Goal: Navigation & Orientation: Find specific page/section

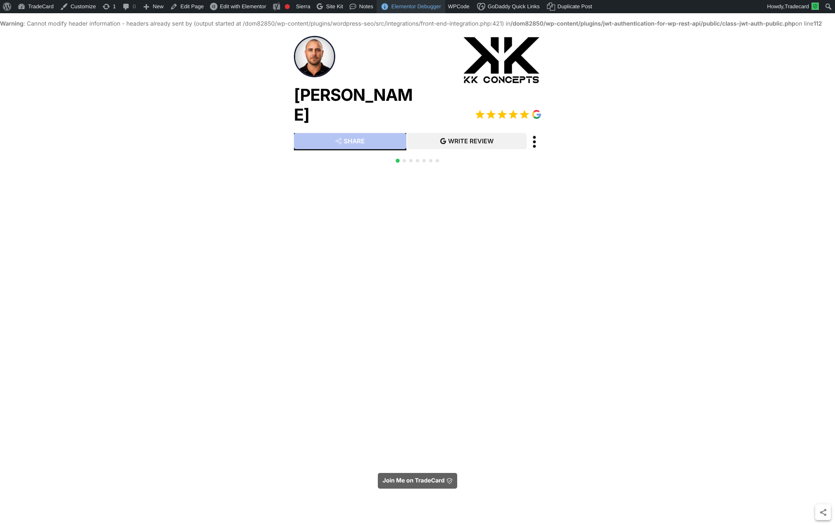
scroll to position [14, 0]
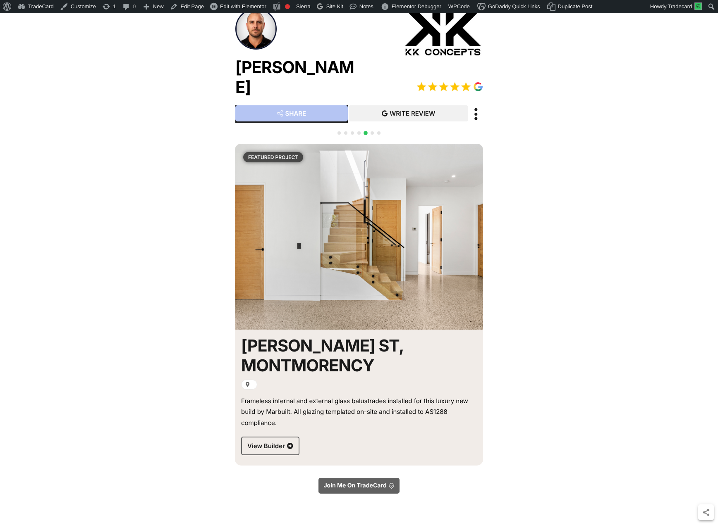
scroll to position [21, 0]
click at [590, 157] on div "[PERSON_NAME] SHARE SHARE WRITE REVIEW Read our Google reviews" at bounding box center [359, 282] width 718 height 565
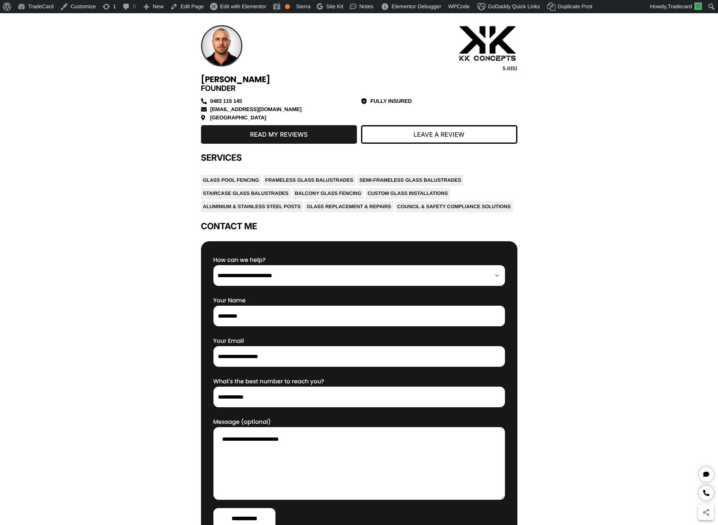
click at [597, 157] on div "KADE CAREY Founder 5.0(5) 0483 115 145 kade@kk-concepts.com MELBOURNE Fully Ins…" at bounding box center [359, 363] width 718 height 711
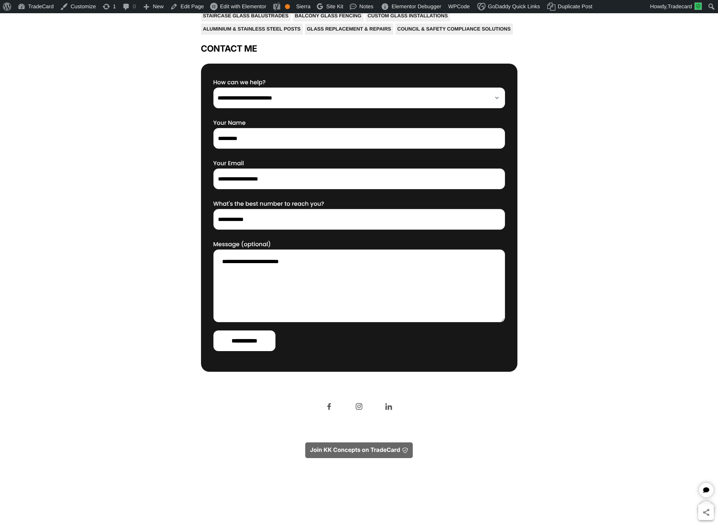
scroll to position [198, 0]
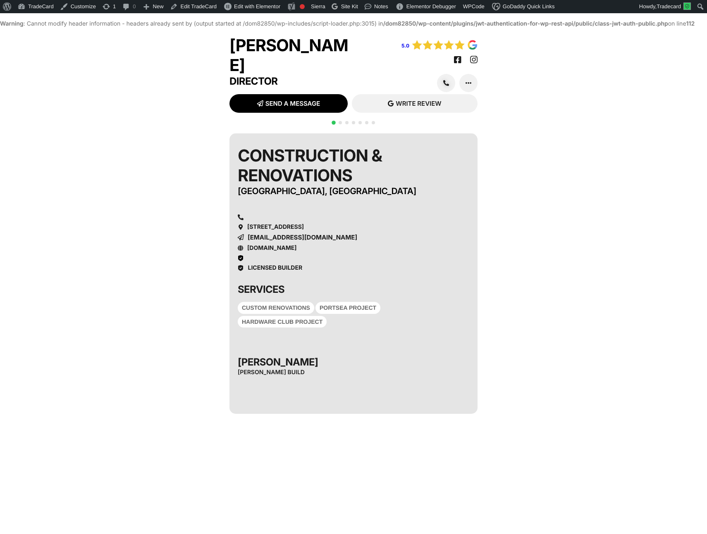
scroll to position [14, 0]
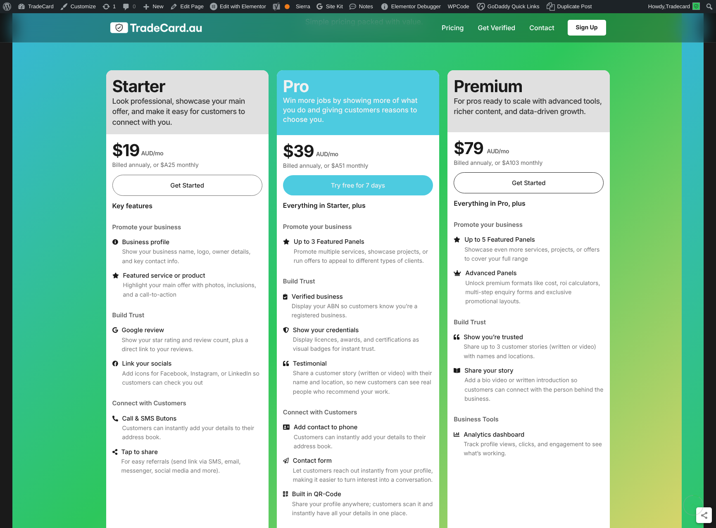
scroll to position [143, 0]
